Goal: Task Accomplishment & Management: Complete application form

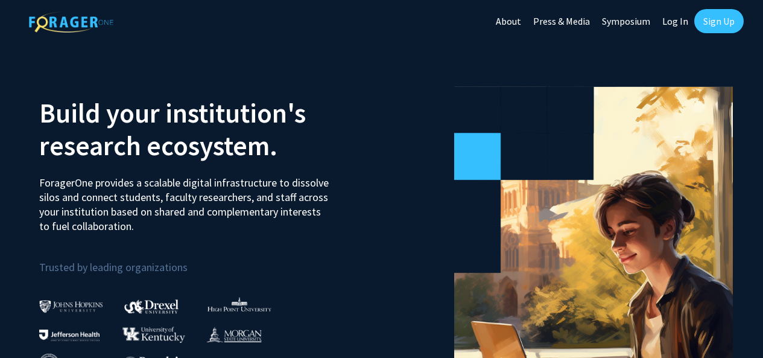
click at [720, 17] on link "Sign Up" at bounding box center [718, 21] width 49 height 24
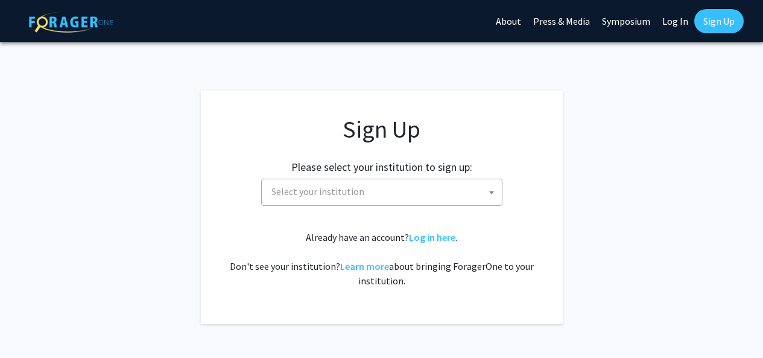
click at [420, 192] on span "Select your institution" at bounding box center [384, 191] width 235 height 25
click at [426, 194] on span "Select your institution" at bounding box center [384, 191] width 235 height 25
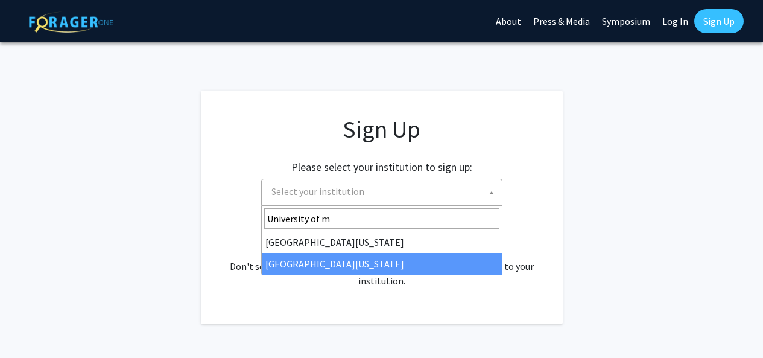
type input "University of m"
select select "33"
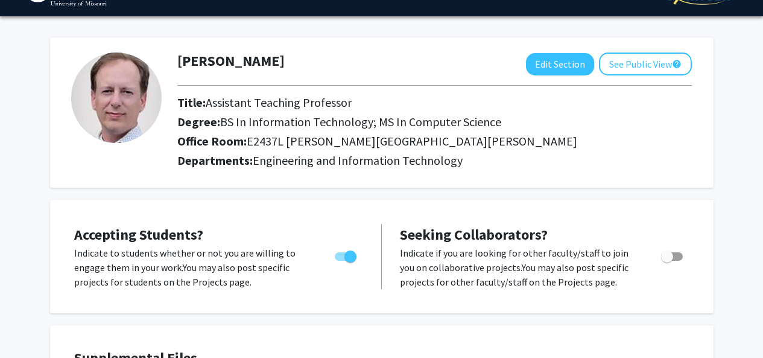
scroll to position [28, 0]
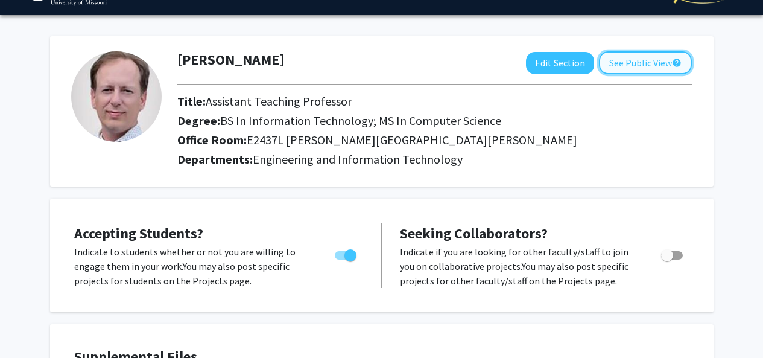
click at [630, 61] on button "See Public View help" at bounding box center [645, 62] width 93 height 23
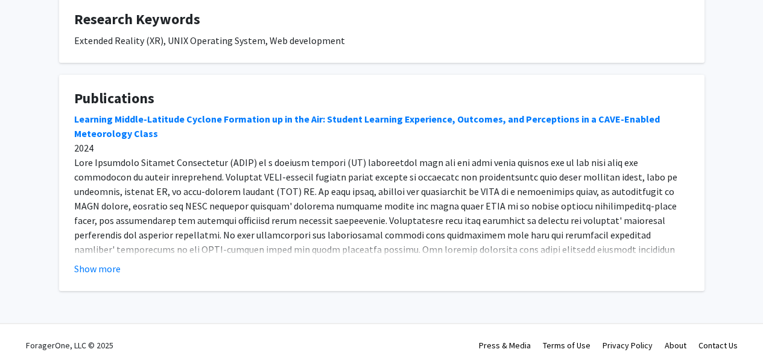
scroll to position [373, 0]
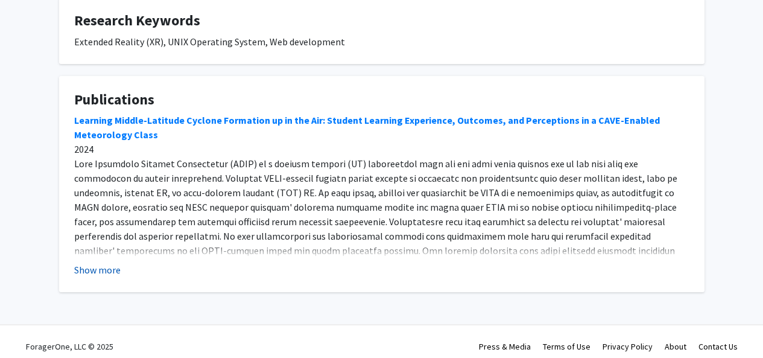
click at [91, 270] on button "Show more" at bounding box center [97, 269] width 46 height 14
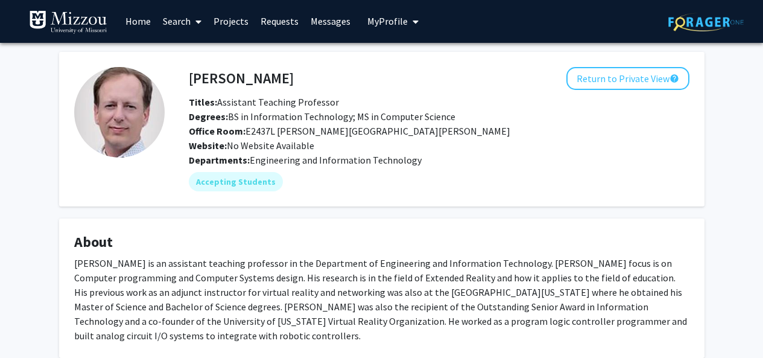
scroll to position [0, 0]
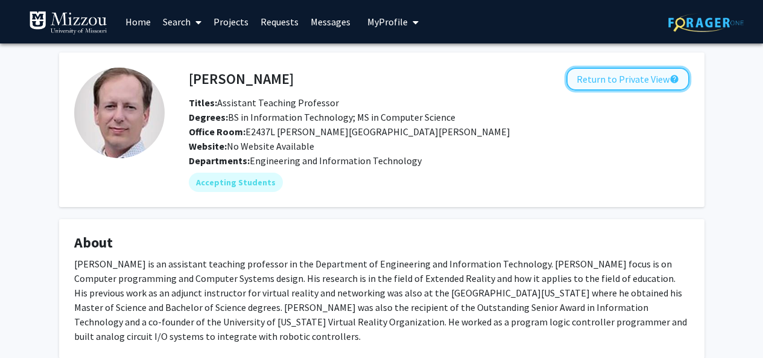
click at [624, 77] on button "Return to Private View help" at bounding box center [627, 79] width 123 height 23
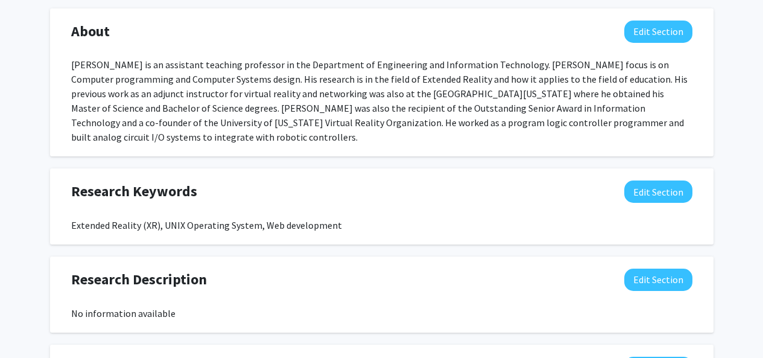
scroll to position [519, 0]
